Goal: Information Seeking & Learning: Check status

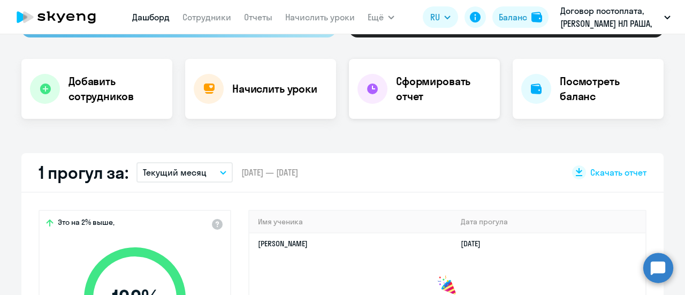
scroll to position [214, 0]
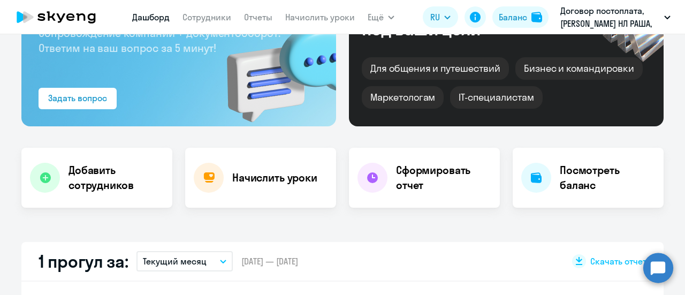
select select "30"
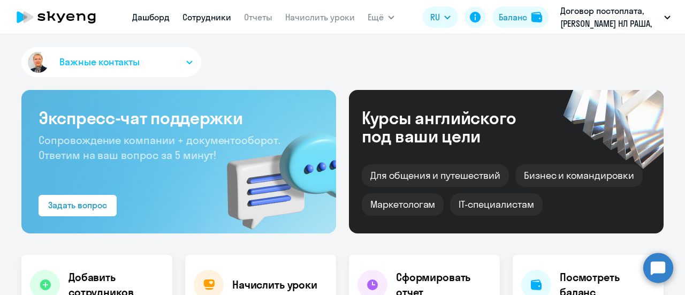
click at [209, 17] on link "Сотрудники" at bounding box center [206, 17] width 49 height 11
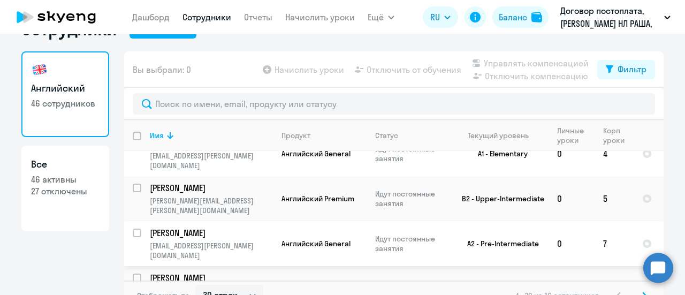
scroll to position [47, 0]
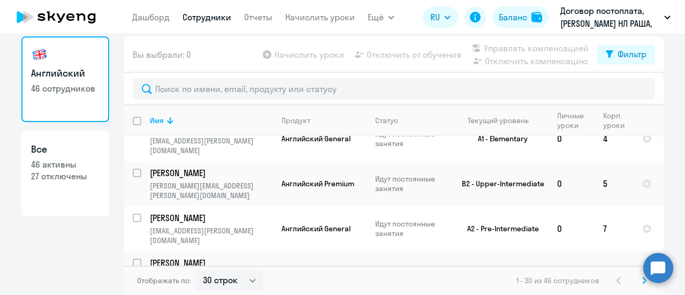
click at [642, 282] on icon at bounding box center [644, 280] width 4 height 7
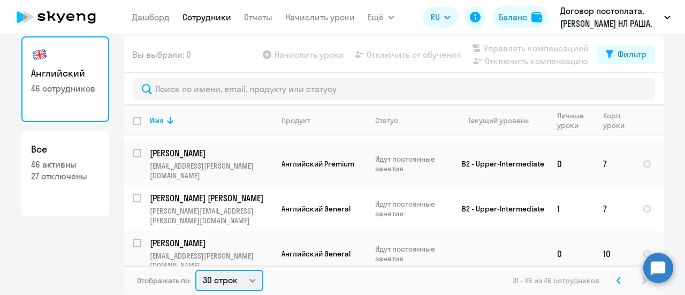
click at [248, 282] on select "30 строк 50 строк 100 строк" at bounding box center [229, 280] width 68 height 21
select select "50"
click at [195, 270] on select "30 строк 50 строк 100 строк" at bounding box center [229, 280] width 68 height 21
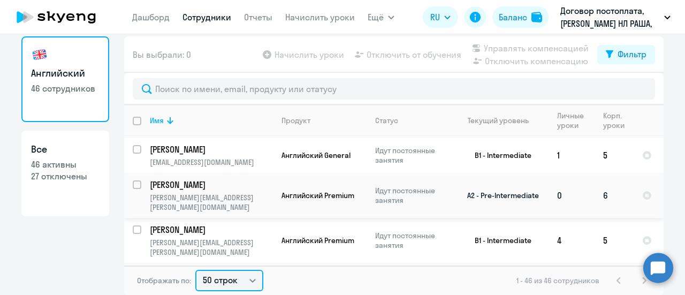
scroll to position [374, 0]
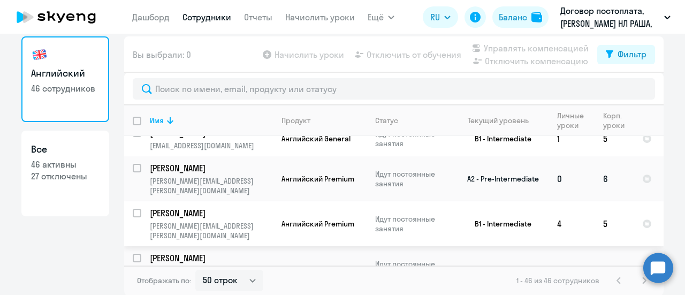
click at [167, 221] on p "svetlana_gladysheva@barry-callebaut.com" at bounding box center [211, 230] width 122 height 19
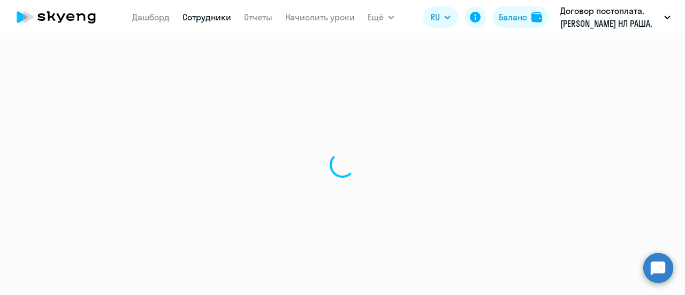
select select "english"
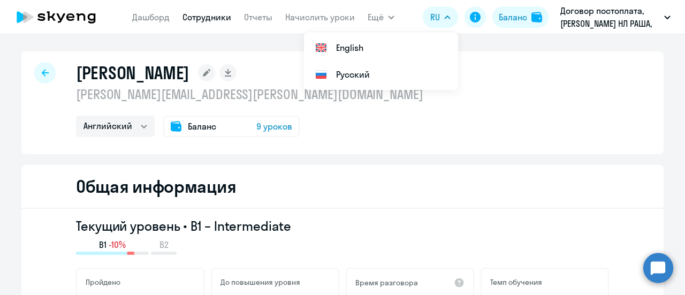
select select "30"
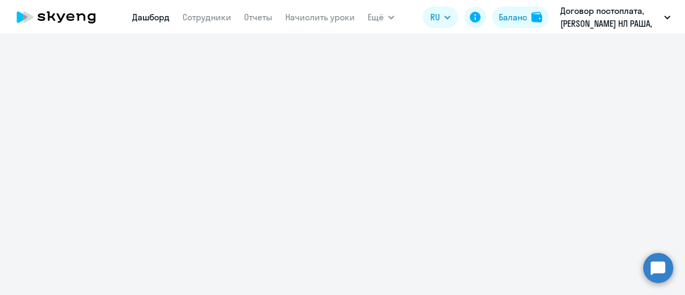
click at [143, 16] on link "Дашборд" at bounding box center [150, 17] width 37 height 11
